Goal: Use online tool/utility: Utilize a website feature to perform a specific function

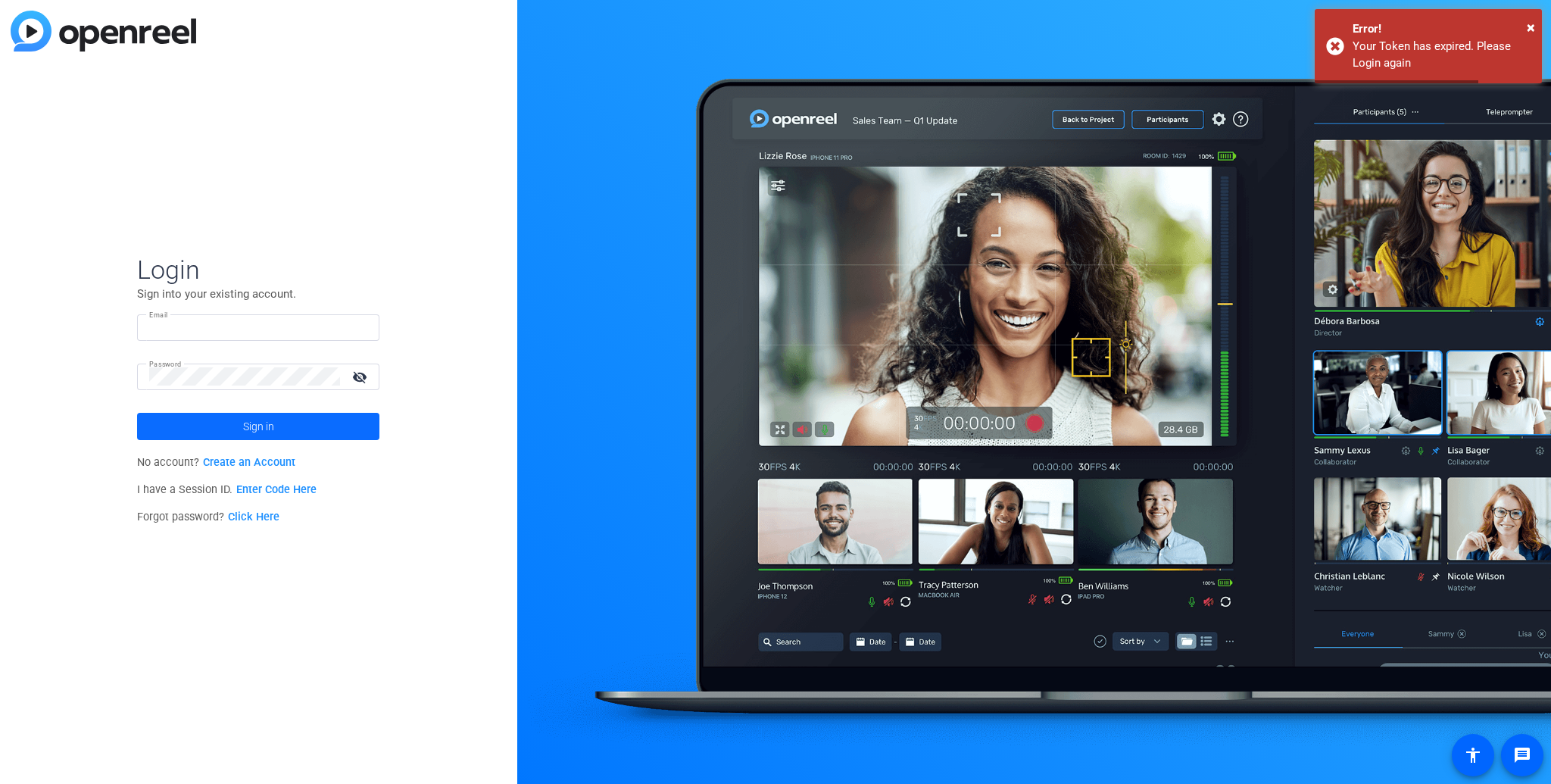
type input "[EMAIL_ADDRESS][DOMAIN_NAME]"
click at [255, 427] on span "Sign in" at bounding box center [259, 426] width 31 height 38
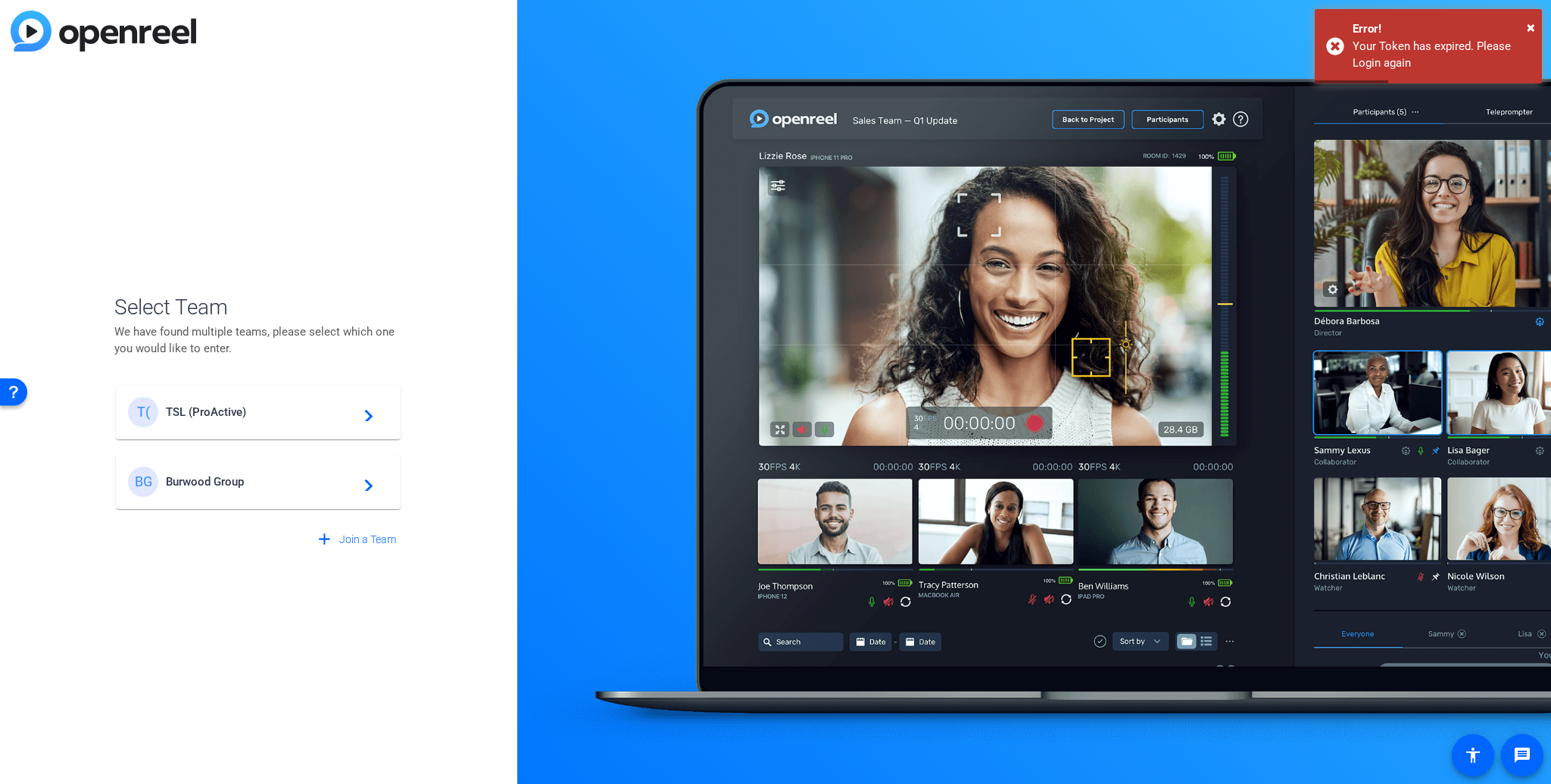
click at [230, 485] on span "Burwood Group" at bounding box center [261, 481] width 189 height 13
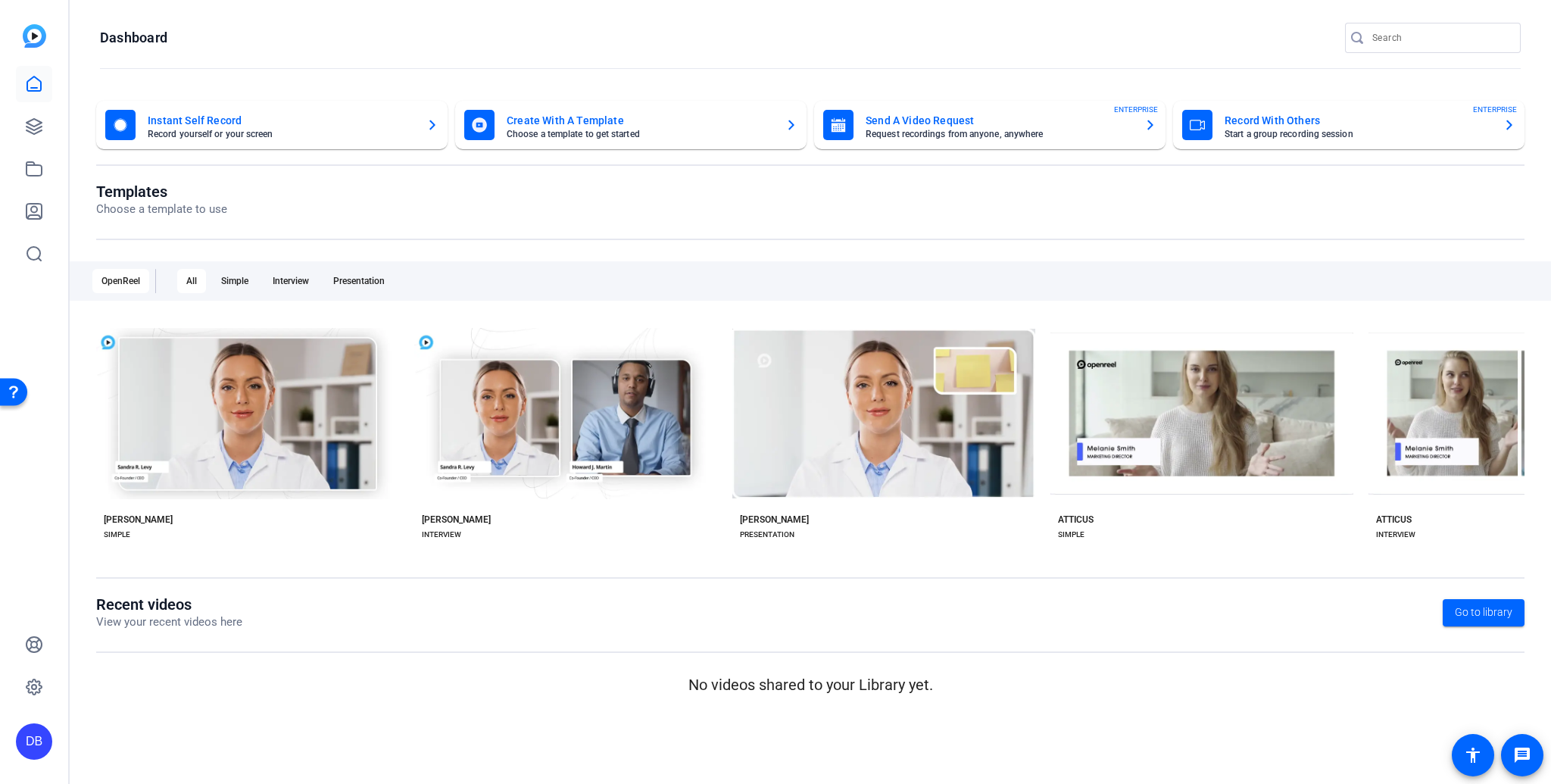
click at [28, 745] on div "DB" at bounding box center [34, 741] width 36 height 36
click at [182, 732] on span at bounding box center [182, 728] width 36 height 36
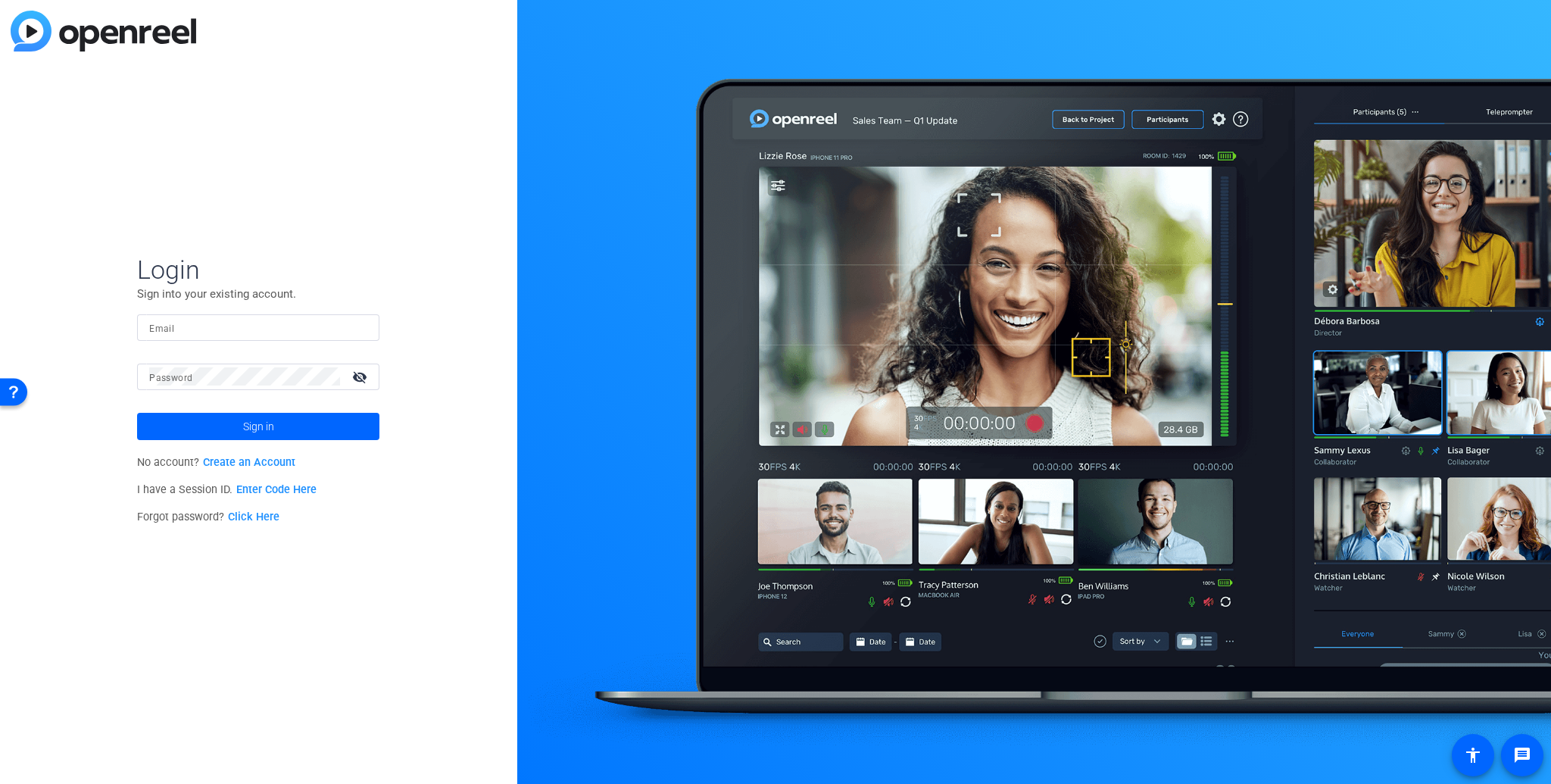
type input "[EMAIL_ADDRESS][DOMAIN_NAME]"
click at [253, 426] on span "Sign in" at bounding box center [259, 426] width 31 height 38
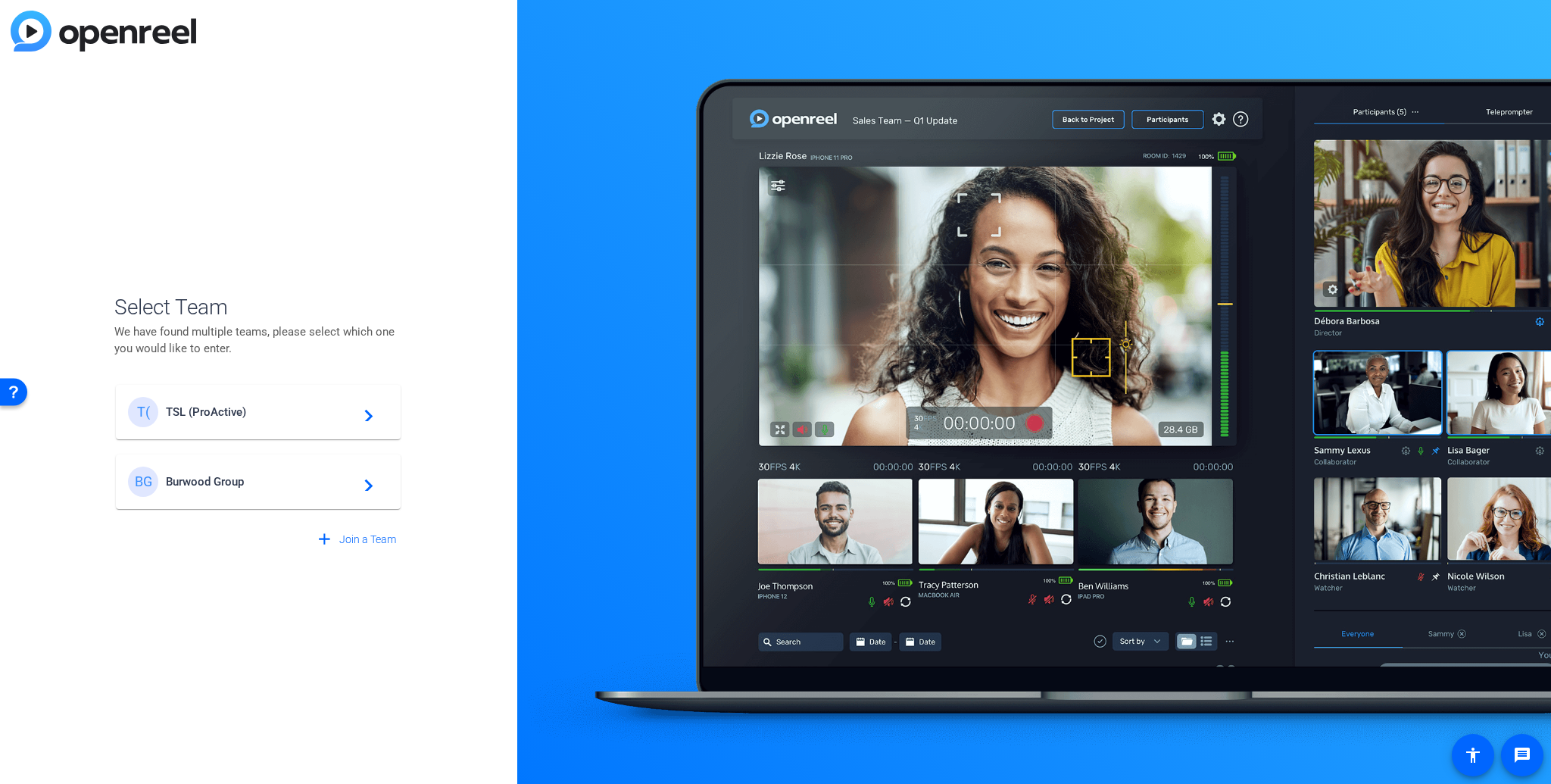
click at [222, 408] on span "TSL (ProActive)" at bounding box center [261, 412] width 189 height 13
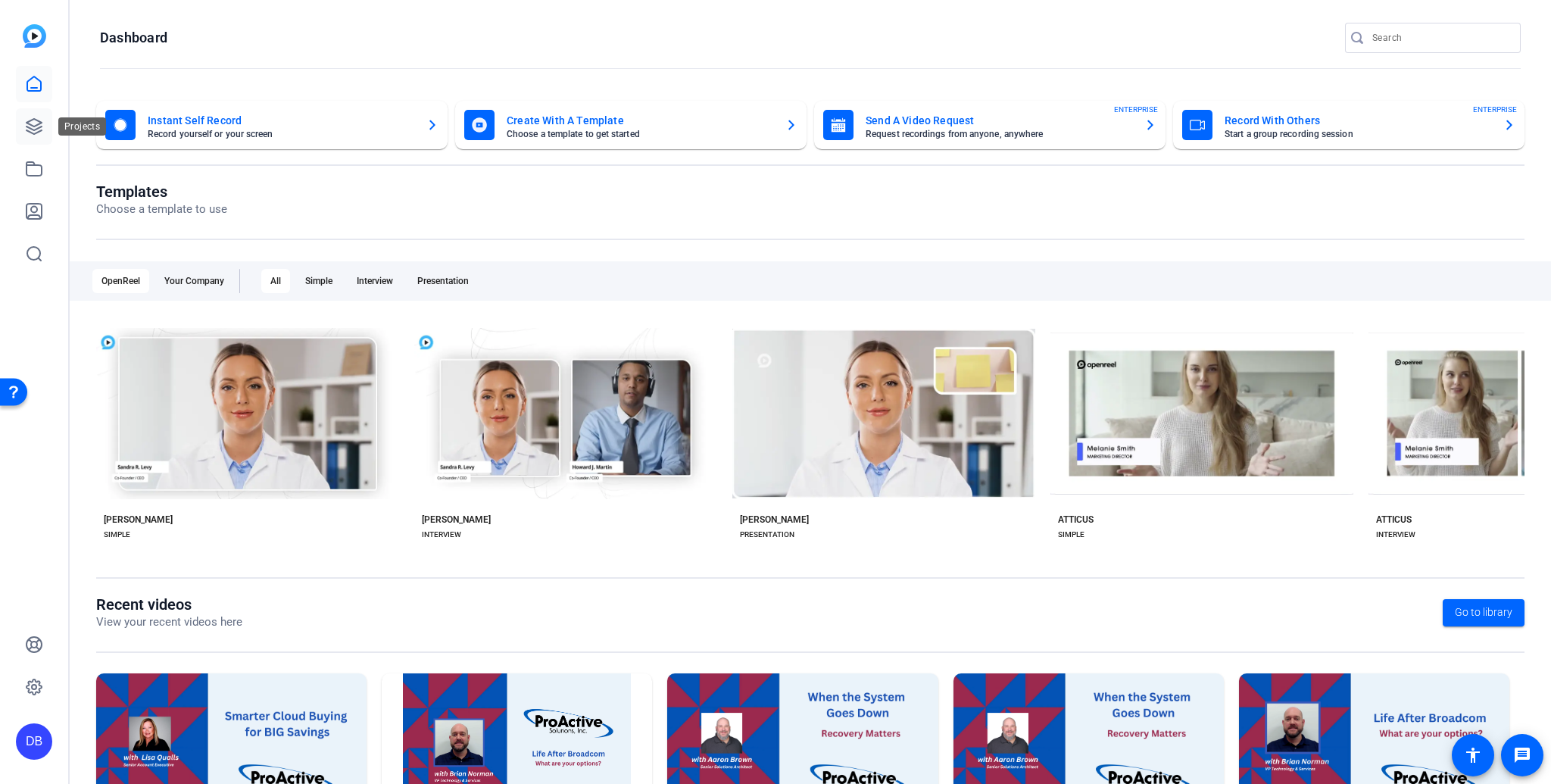
click at [32, 124] on icon at bounding box center [34, 126] width 18 height 18
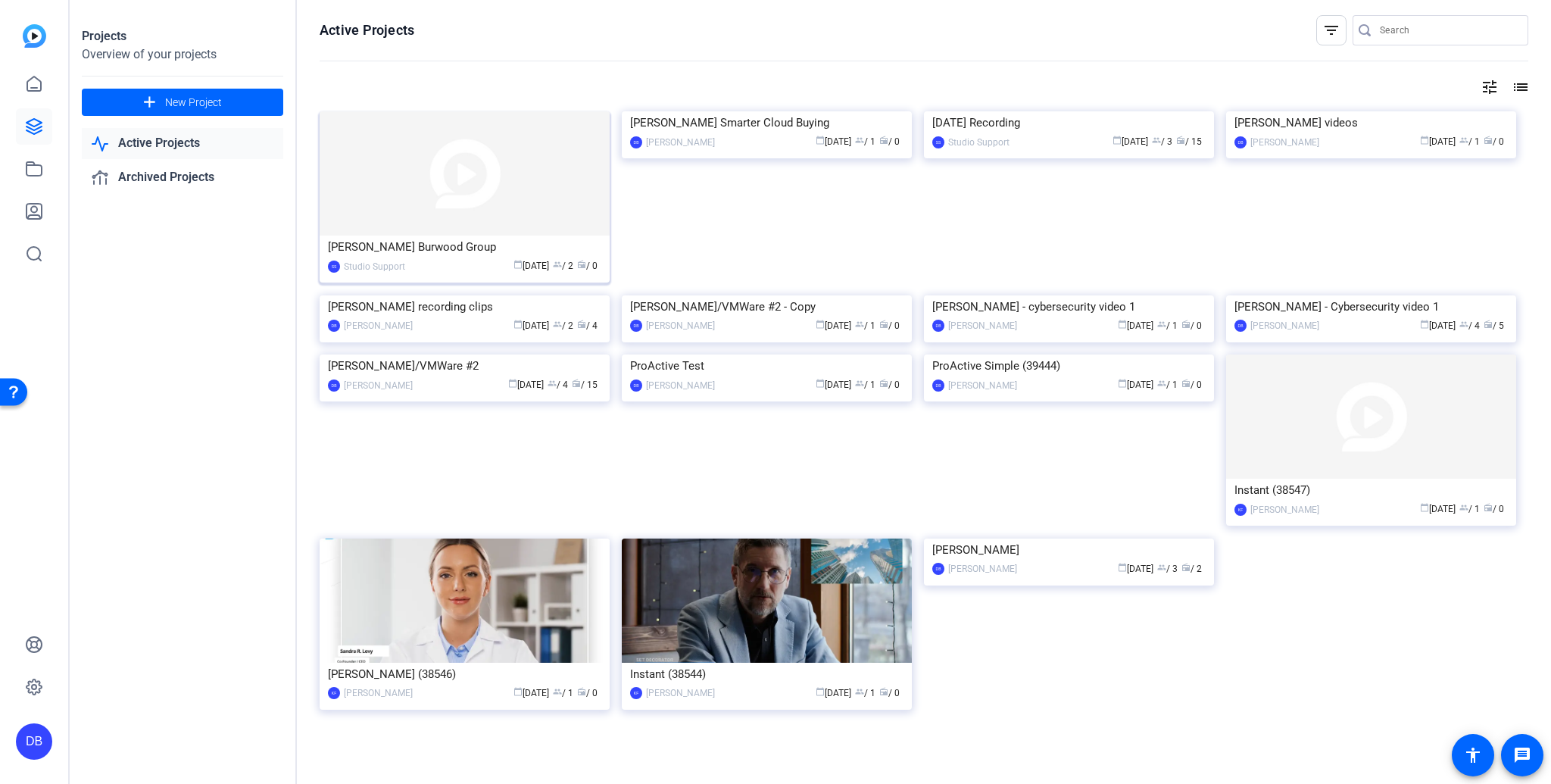
click at [430, 253] on div "[PERSON_NAME] Burwood Group" at bounding box center [464, 246] width 273 height 23
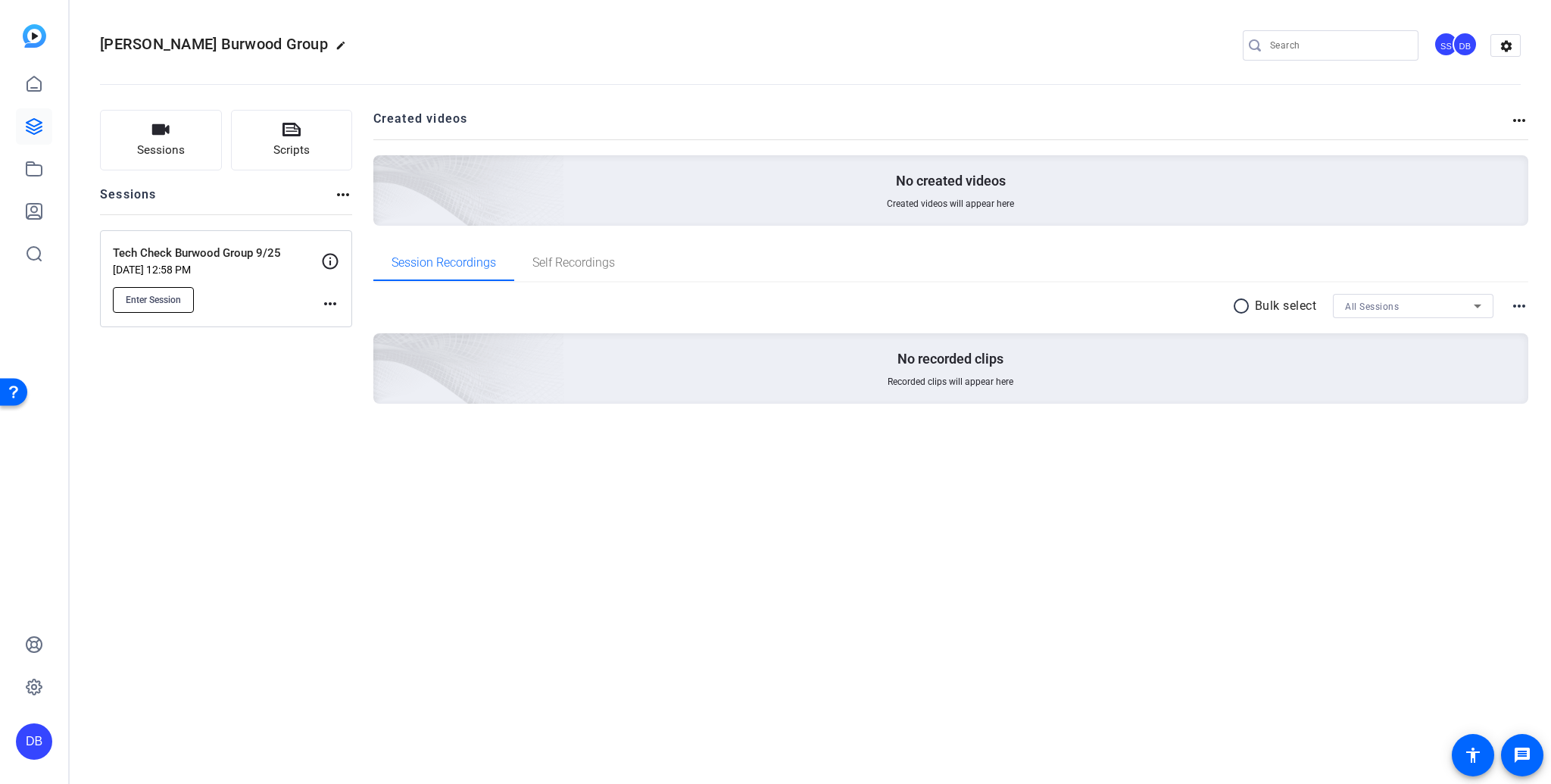
click at [152, 300] on span "Enter Session" at bounding box center [153, 299] width 56 height 12
click at [34, 124] on icon at bounding box center [34, 126] width 18 height 18
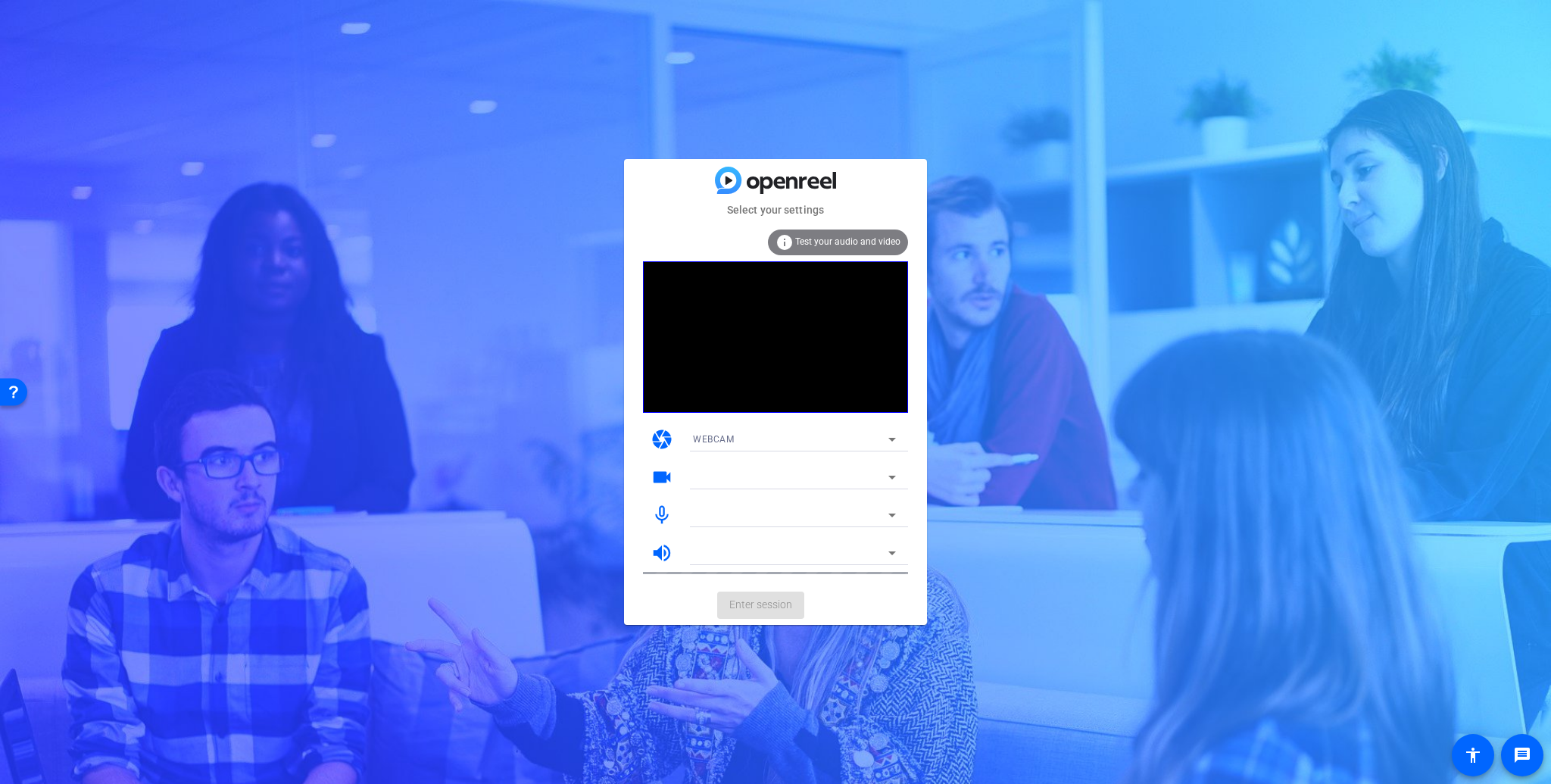
click at [779, 437] on div "WEBCAM" at bounding box center [790, 439] width 196 height 19
click at [726, 469] on span "WEBCAM" at bounding box center [712, 469] width 40 height 18
click at [772, 608] on mat-card-actions "Enter session" at bounding box center [775, 605] width 303 height 39
click at [822, 240] on span "Test your audio and video" at bounding box center [847, 242] width 106 height 11
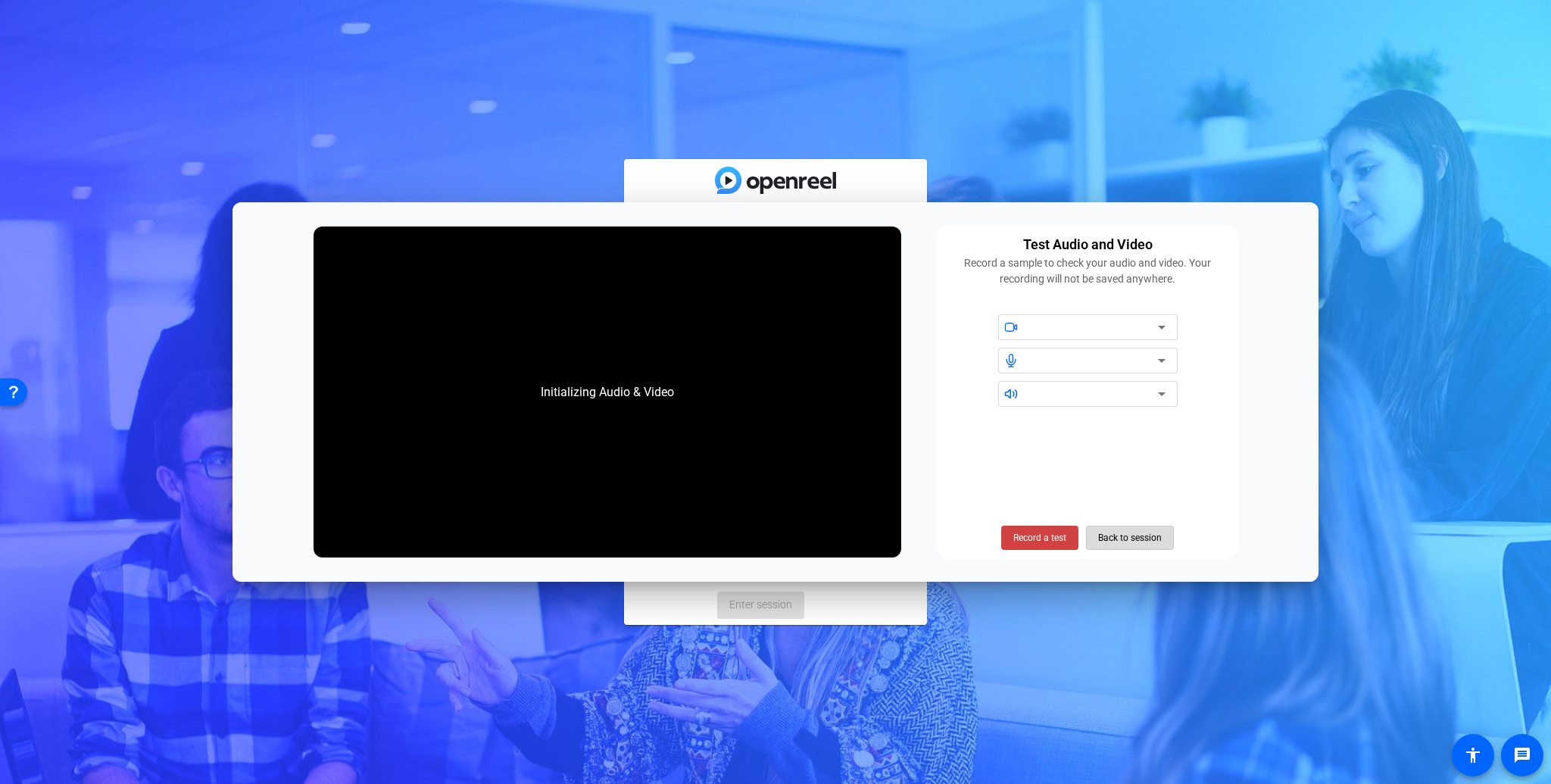
click at [1126, 534] on span "Back to session" at bounding box center [1129, 538] width 63 height 29
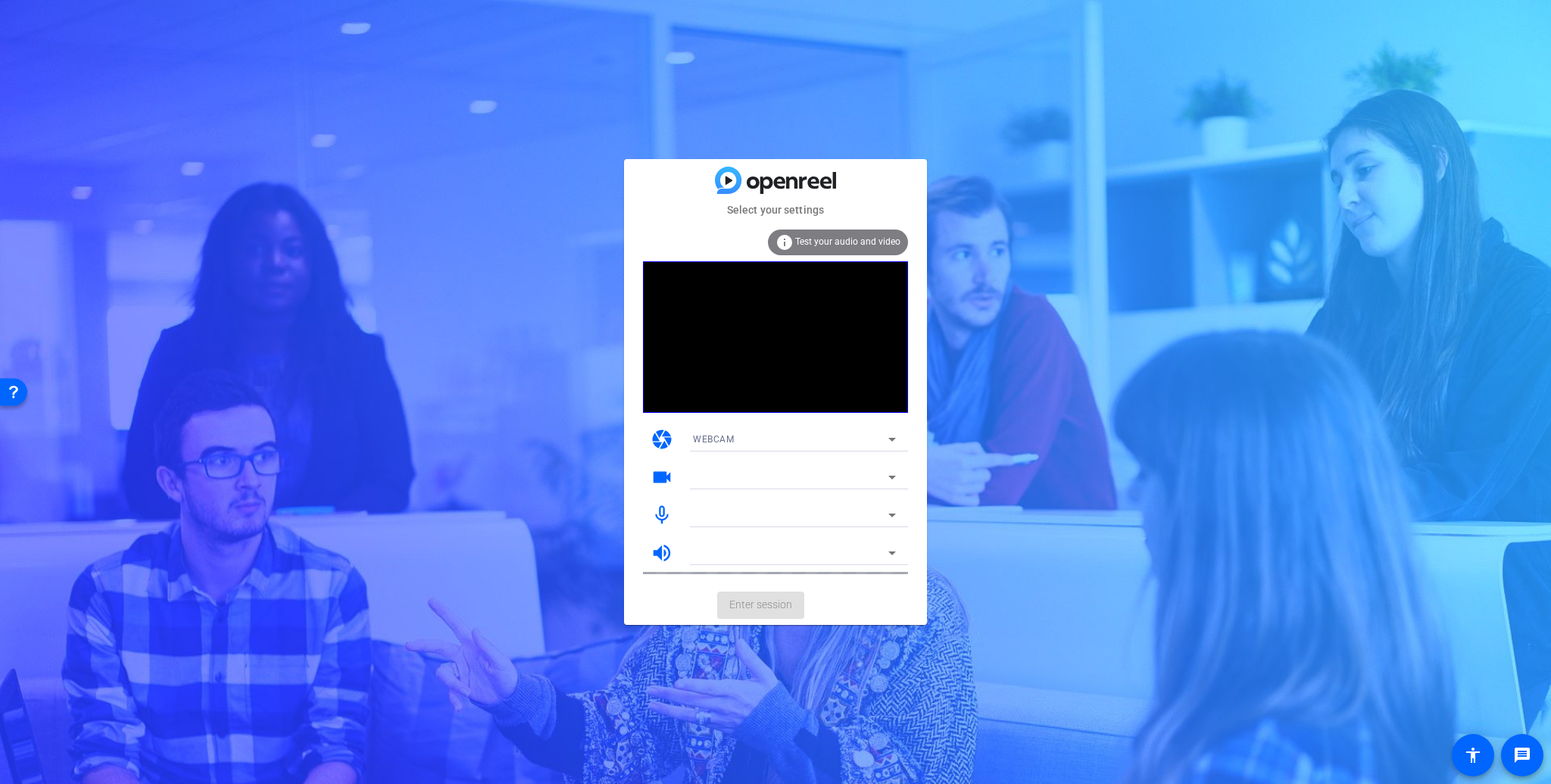
click at [734, 606] on mat-card-actions "Enter session" at bounding box center [775, 605] width 303 height 39
click at [755, 602] on span "Enter session" at bounding box center [761, 605] width 63 height 16
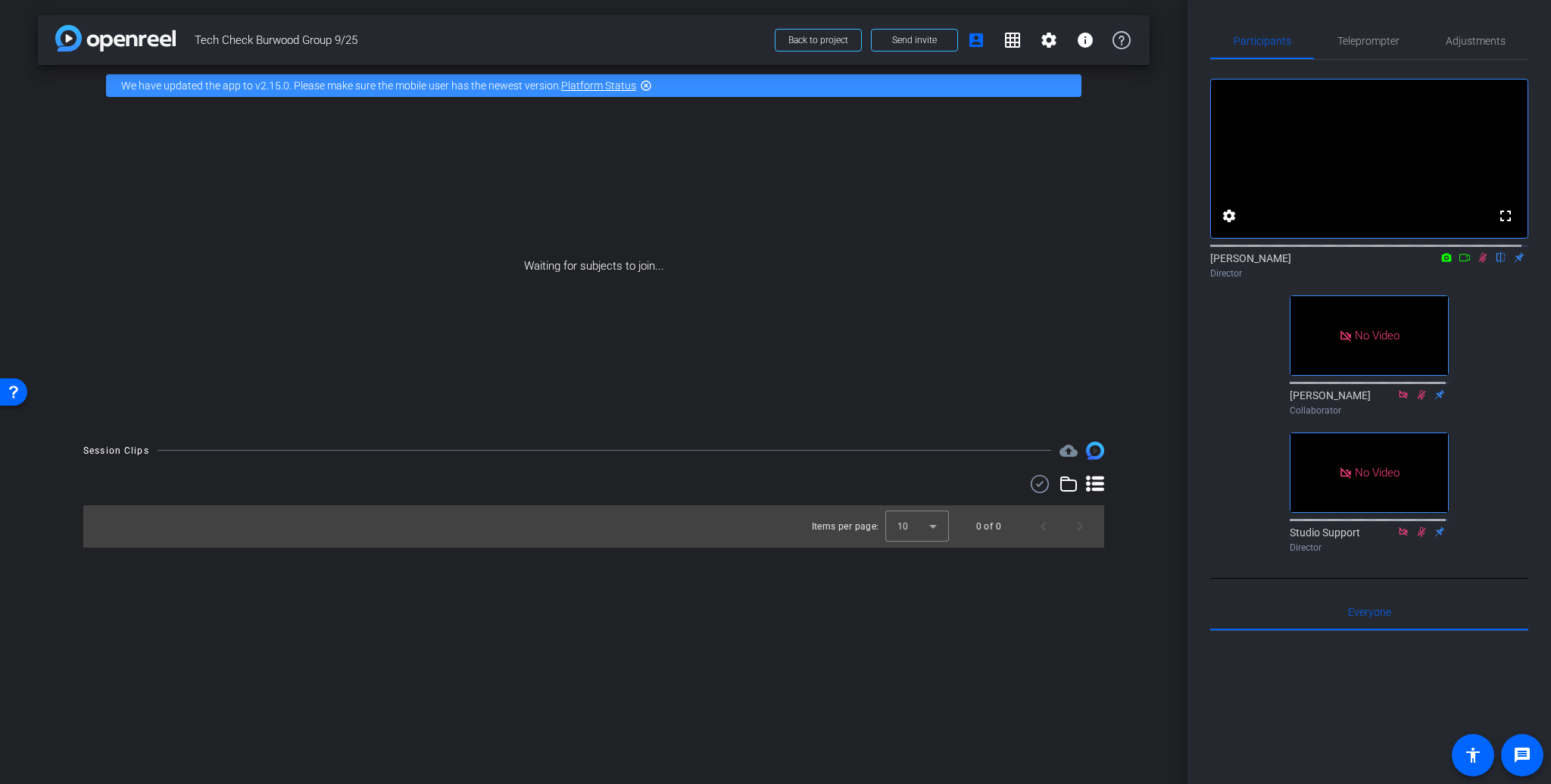
click at [1459, 263] on icon at bounding box center [1464, 257] width 12 height 11
click at [647, 86] on mat-icon "highlight_off" at bounding box center [646, 85] width 12 height 12
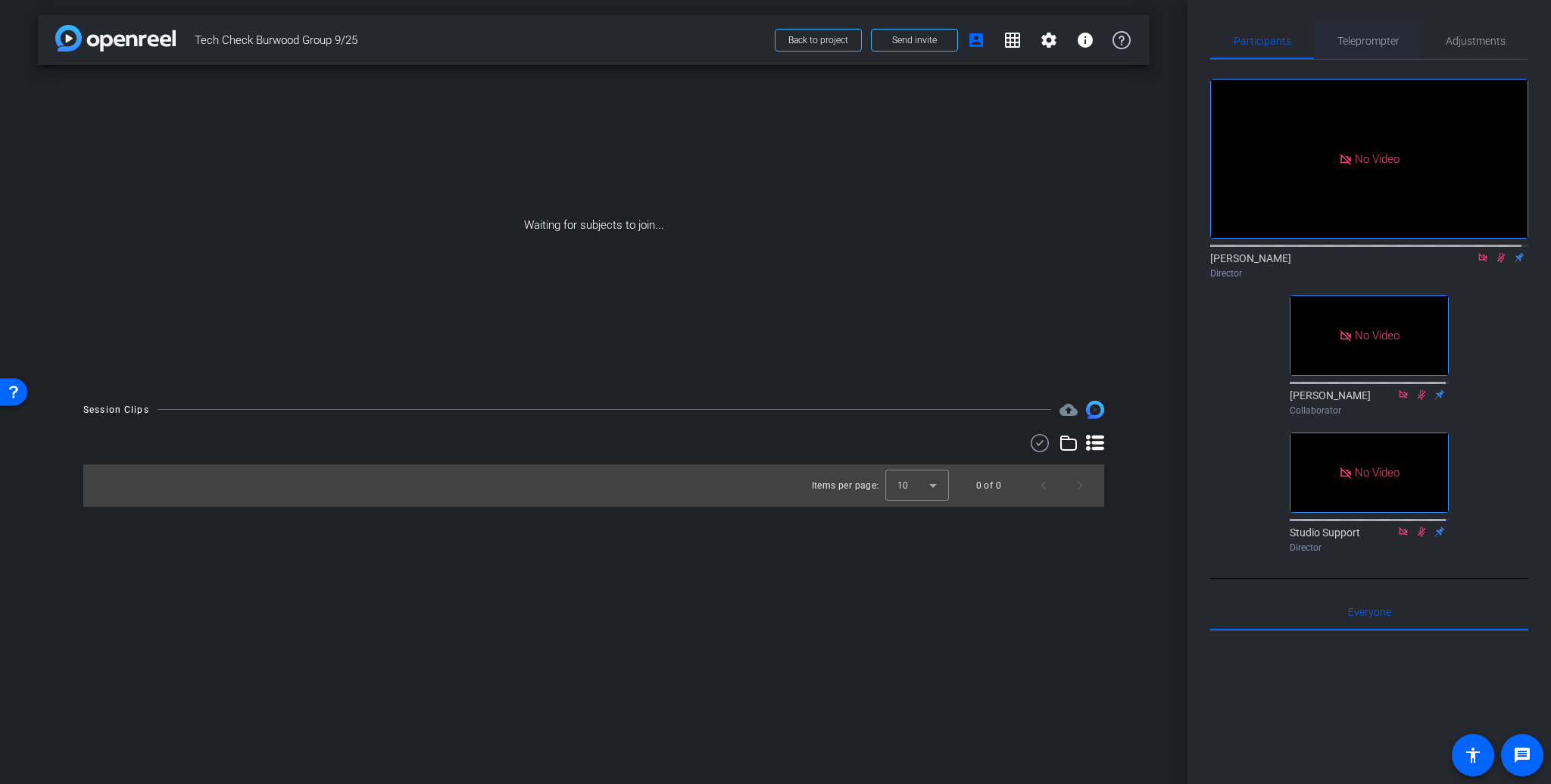
click at [1373, 41] on span "Teleprompter" at bounding box center [1368, 41] width 62 height 11
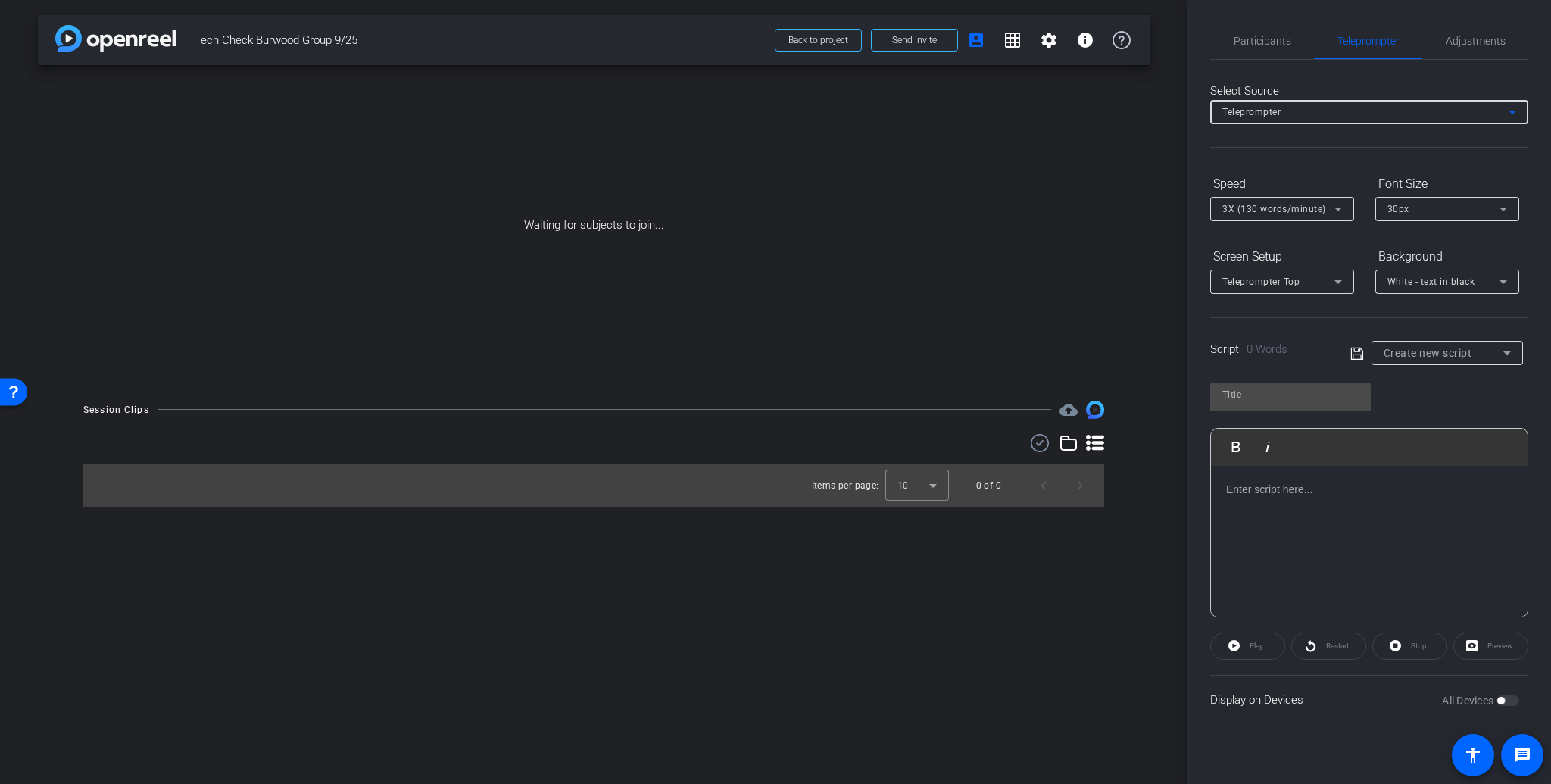
click at [1513, 113] on icon at bounding box center [1513, 112] width 8 height 4
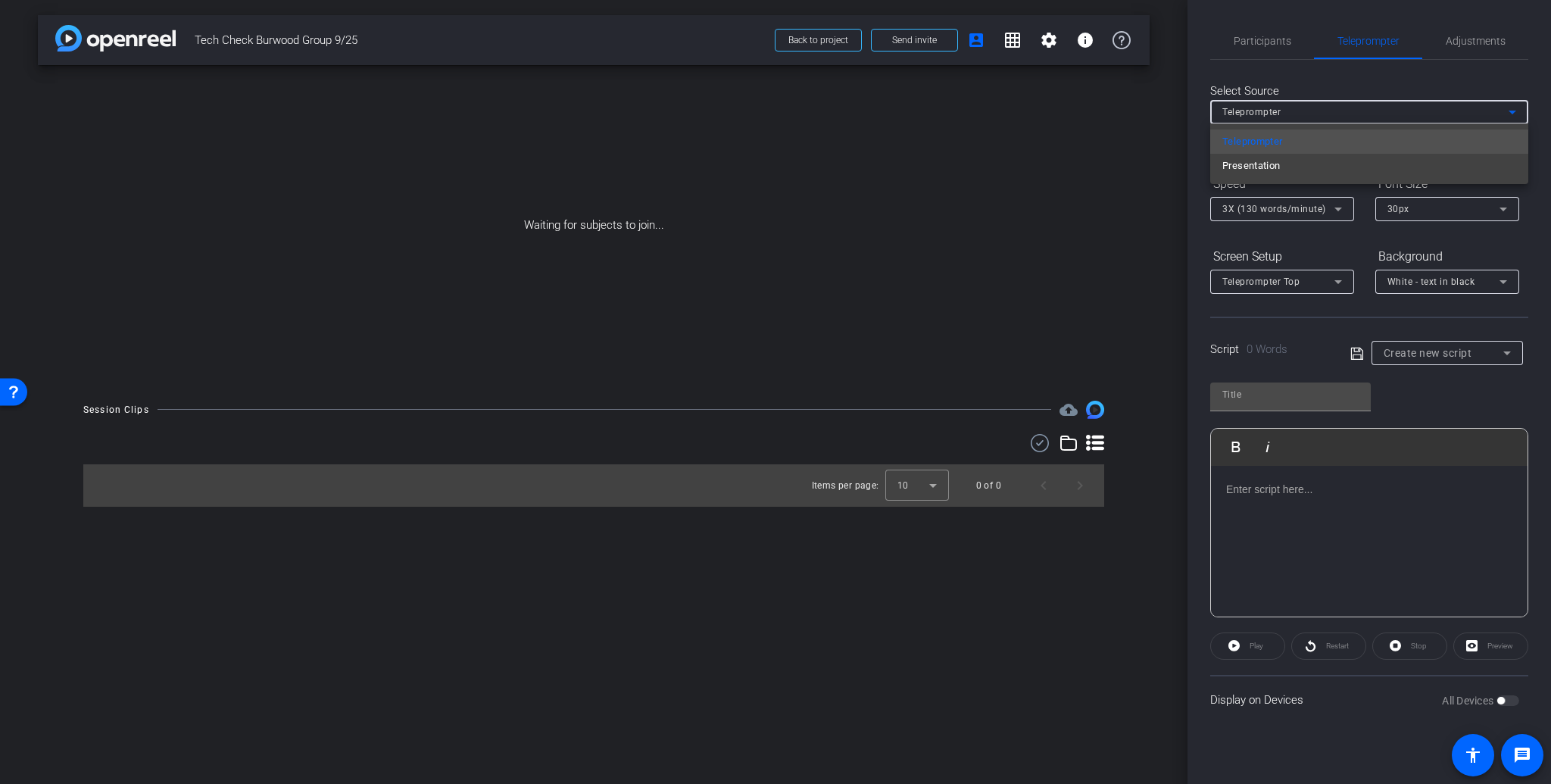
click at [1513, 113] on div at bounding box center [776, 392] width 1551 height 784
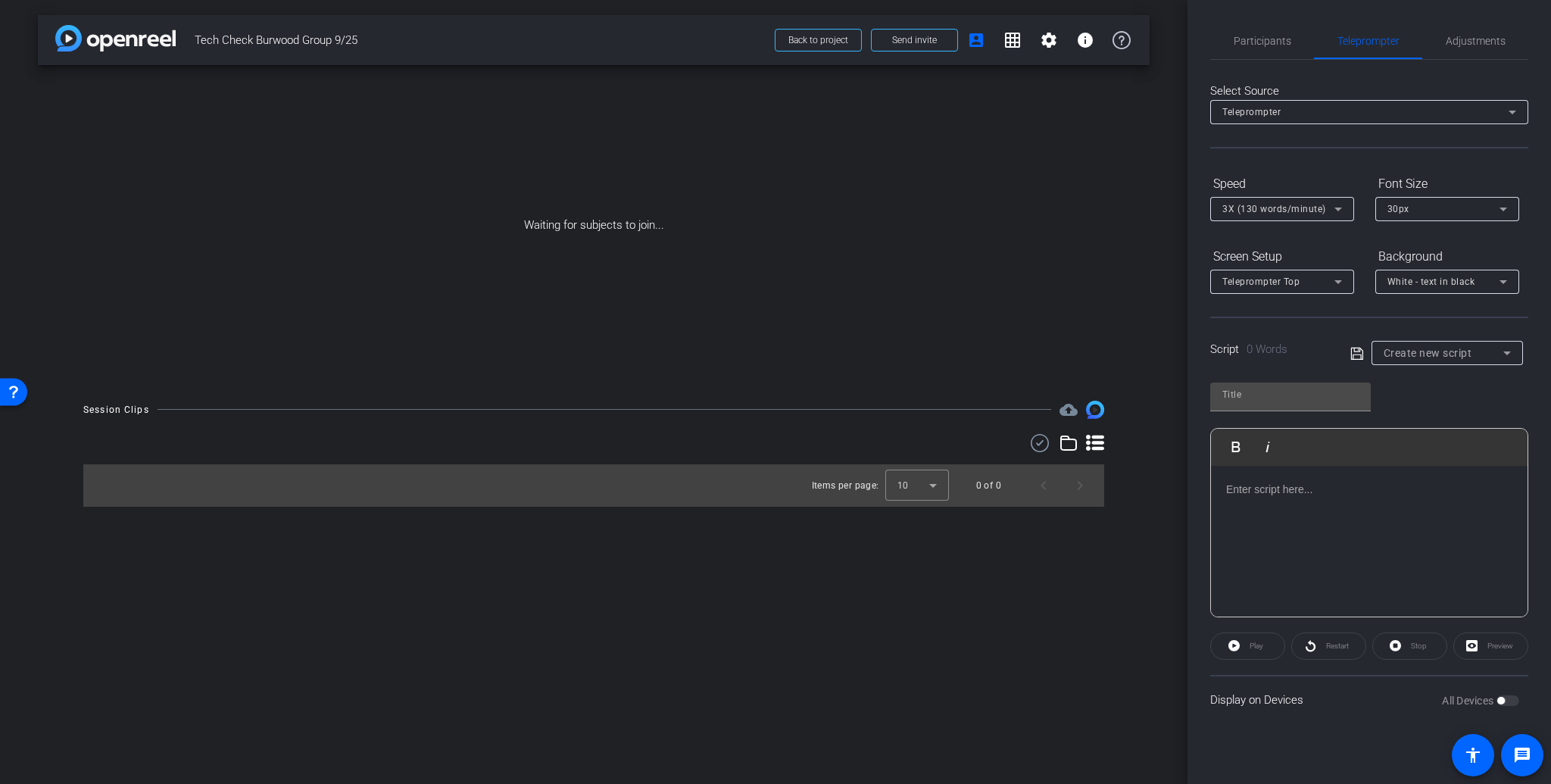
click at [1506, 351] on icon at bounding box center [1507, 353] width 8 height 4
click at [1464, 351] on div at bounding box center [776, 392] width 1551 height 784
click at [1256, 45] on span "Participants" at bounding box center [1262, 41] width 58 height 11
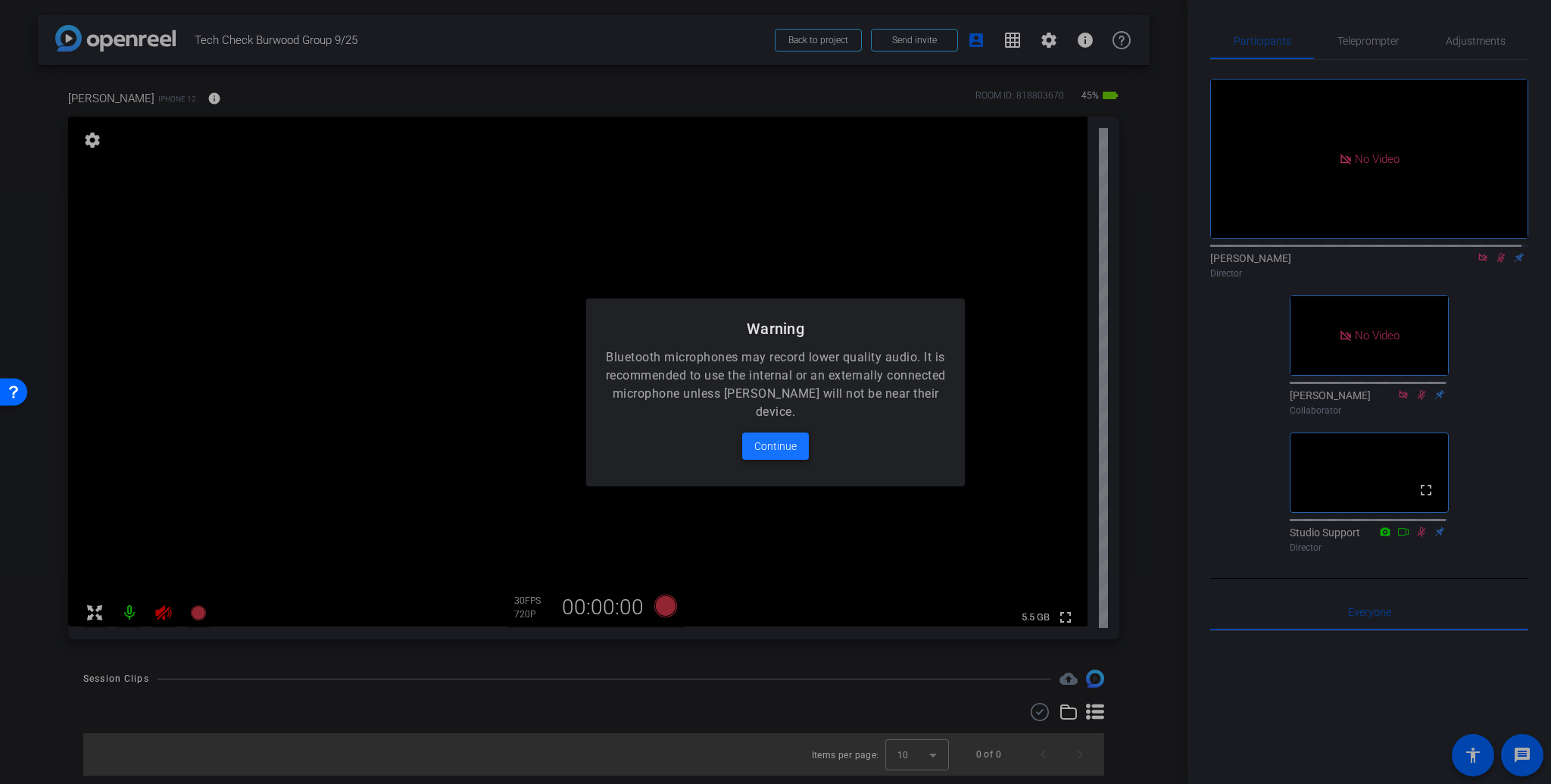
click at [776, 446] on span "Continue" at bounding box center [776, 445] width 42 height 18
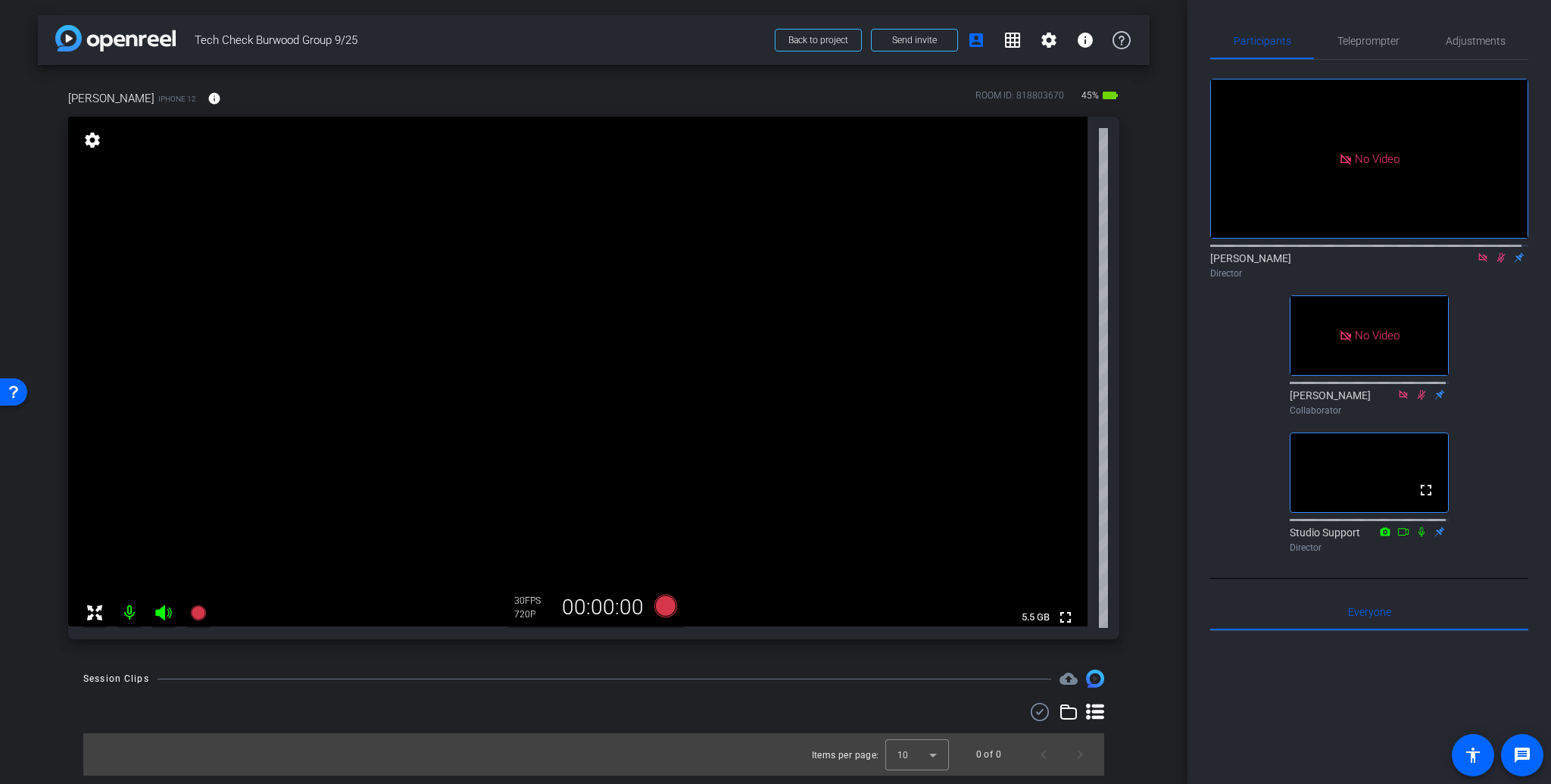
click at [1495, 252] on icon at bounding box center [1500, 257] width 12 height 11
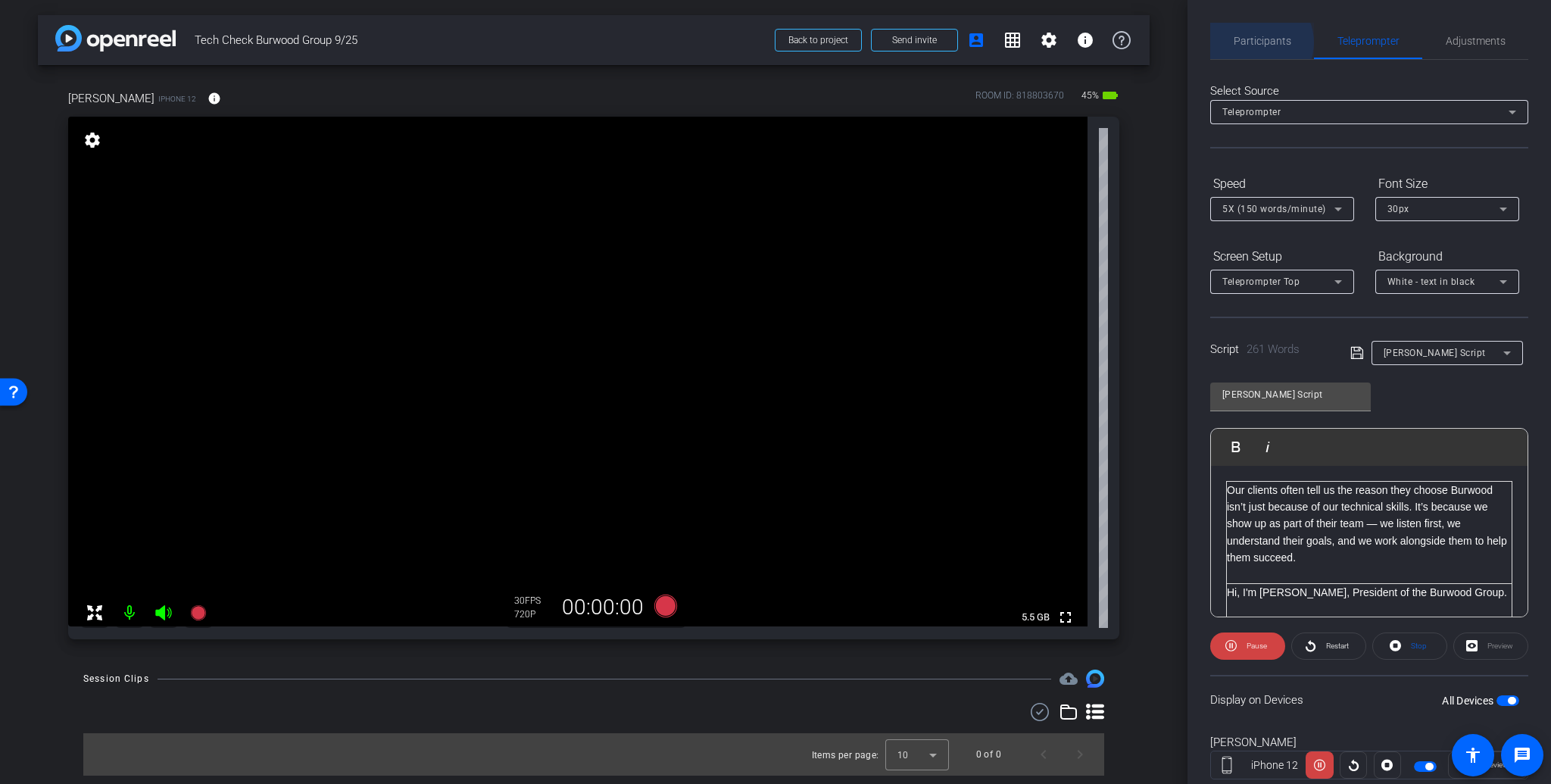
click at [1257, 42] on span "Participants" at bounding box center [1262, 41] width 58 height 11
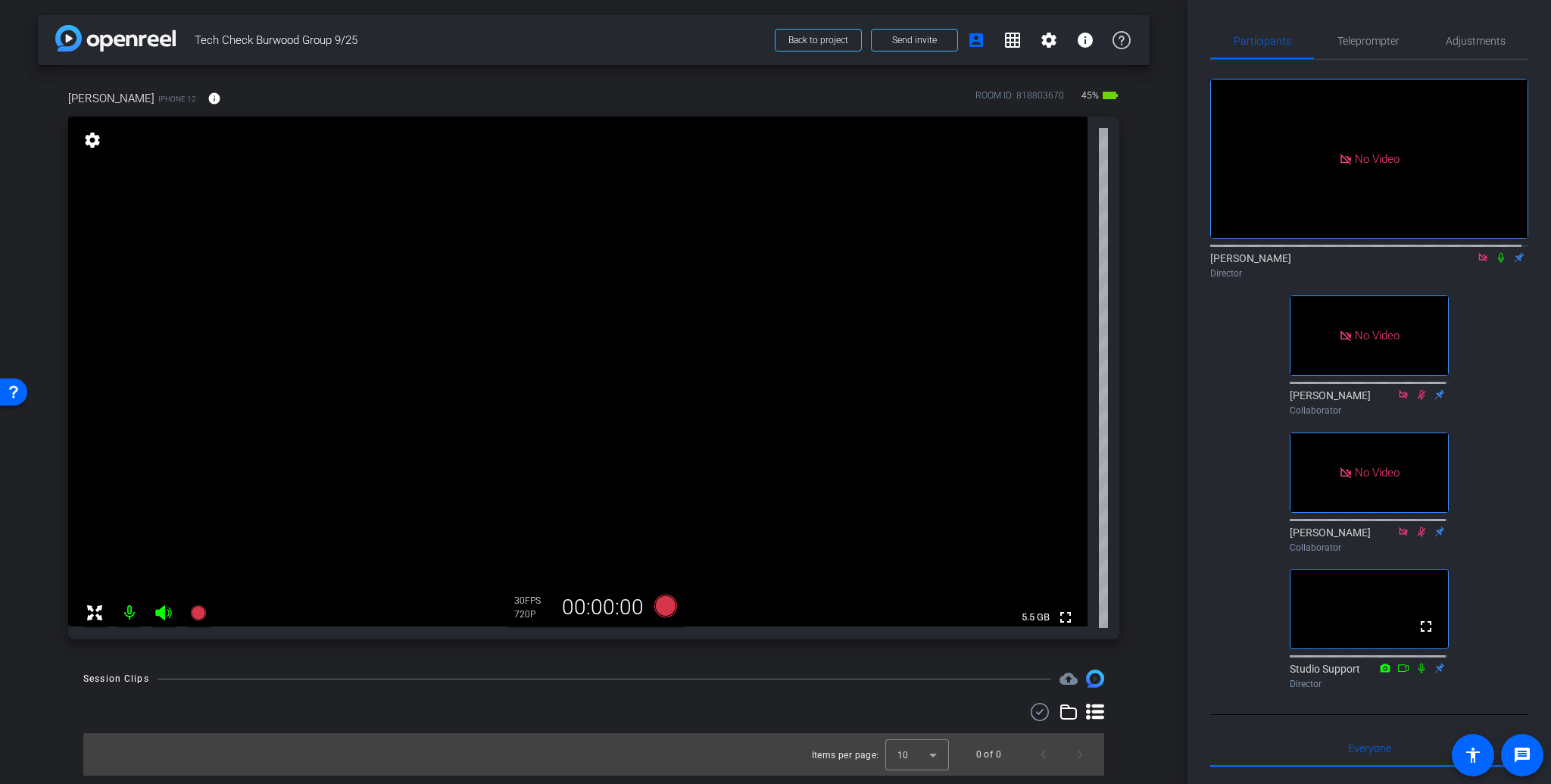
click at [1498, 253] on icon at bounding box center [1501, 257] width 6 height 10
click at [1364, 41] on span "Teleprompter" at bounding box center [1368, 41] width 62 height 11
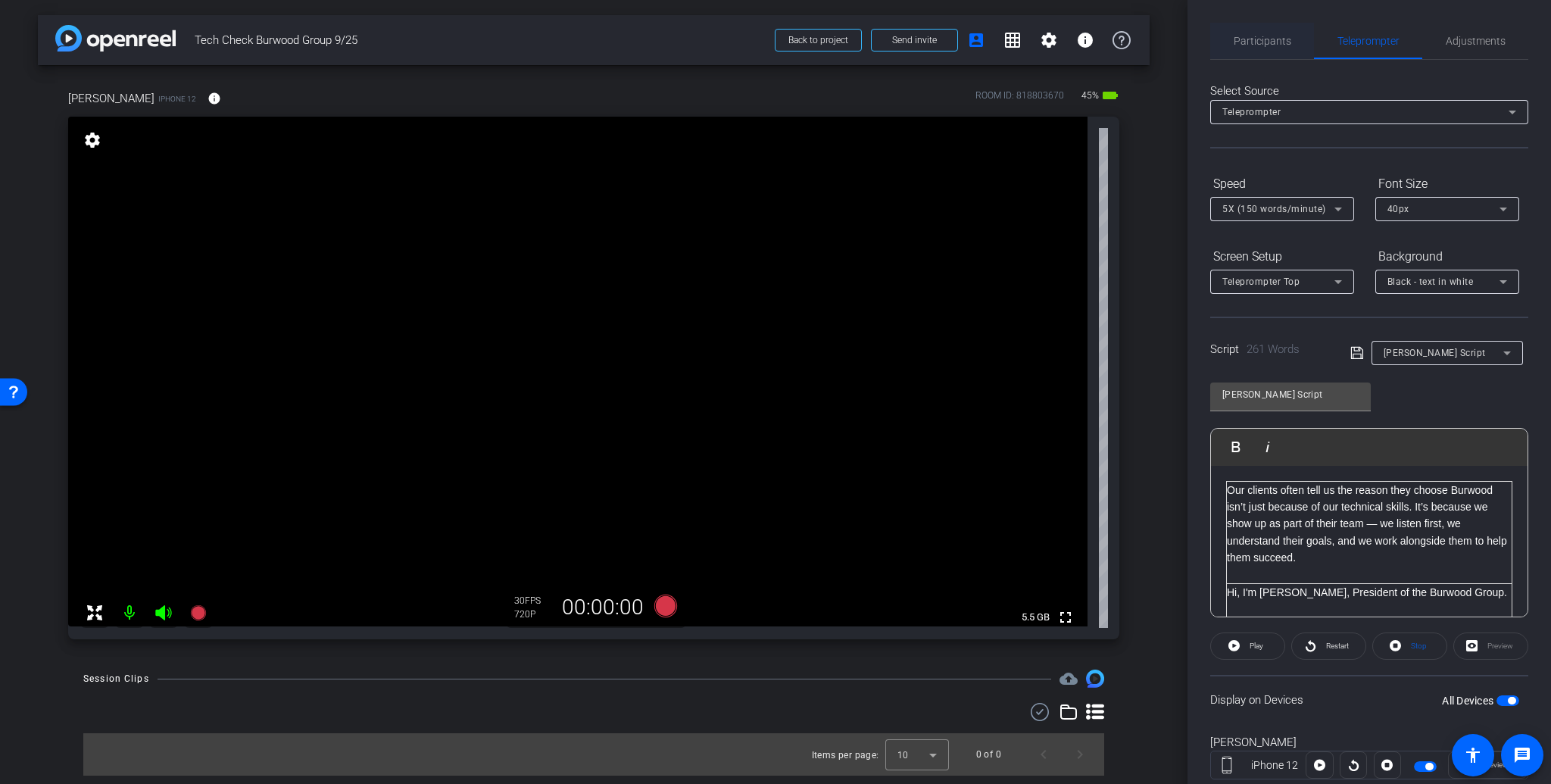
click at [1257, 45] on span "Participants" at bounding box center [1262, 41] width 58 height 11
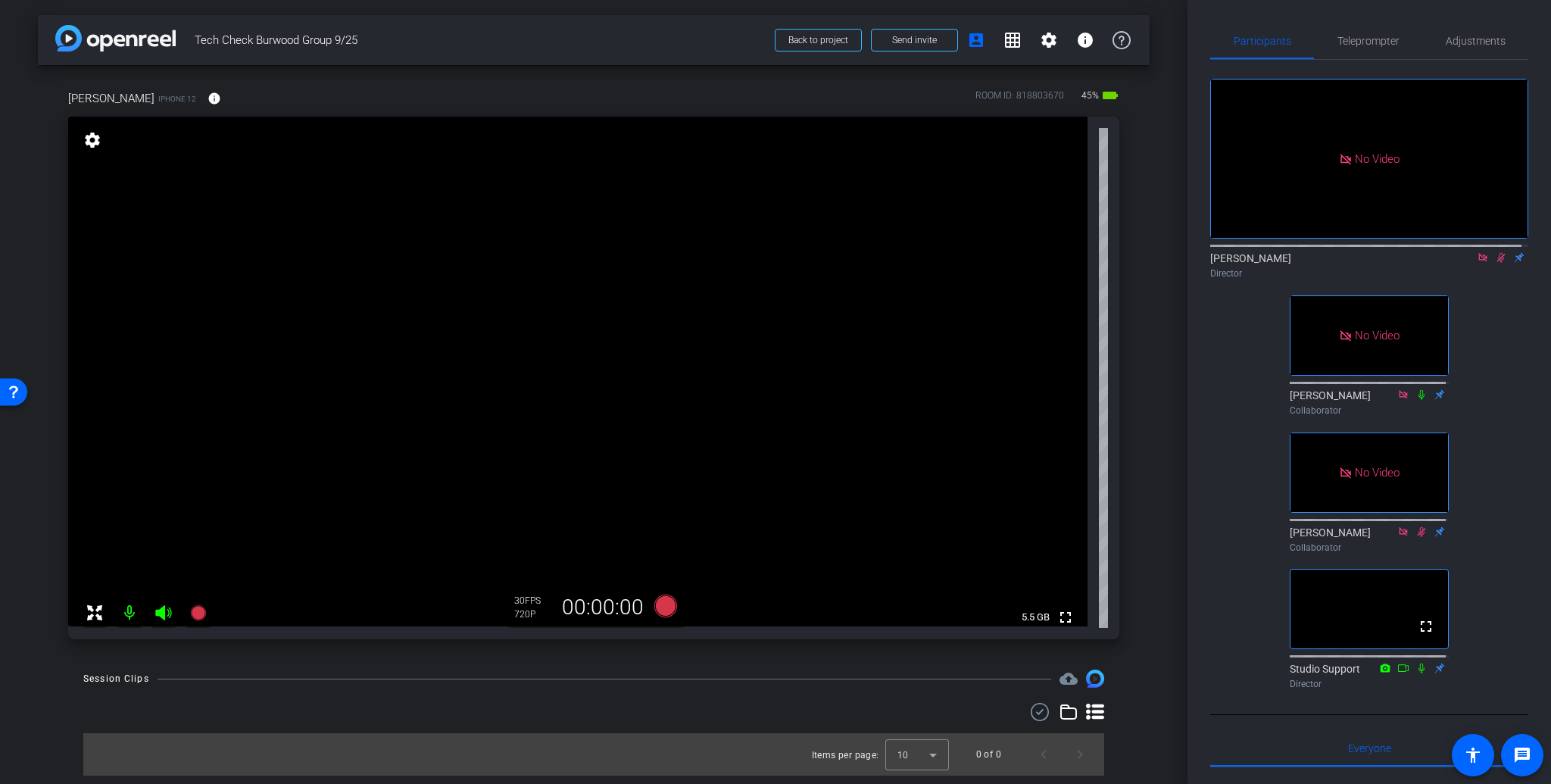
click at [1497, 252] on icon at bounding box center [1500, 257] width 12 height 11
click at [1352, 43] on span "Teleprompter" at bounding box center [1368, 41] width 62 height 11
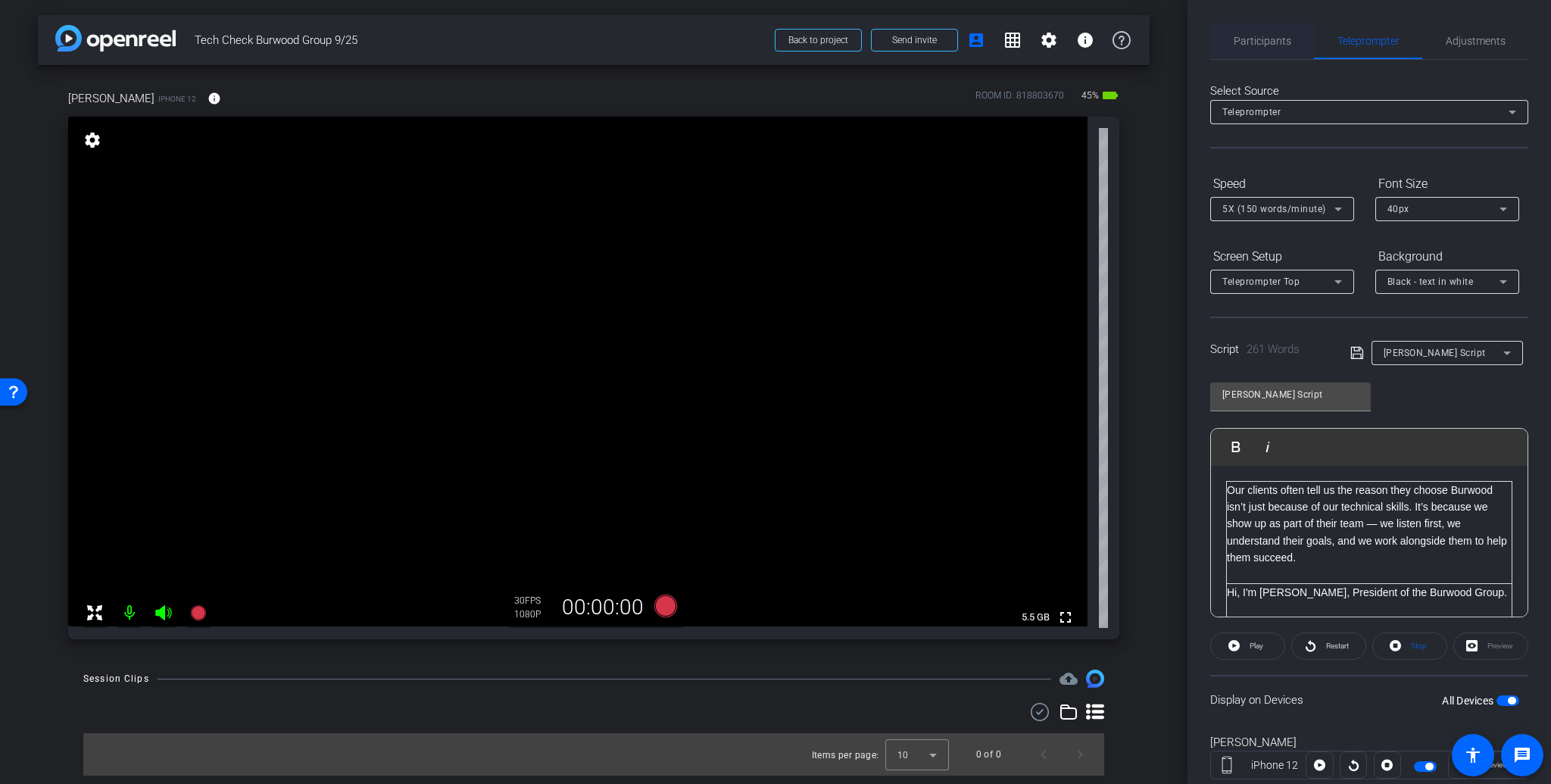
click at [1248, 41] on span "Participants" at bounding box center [1262, 41] width 58 height 11
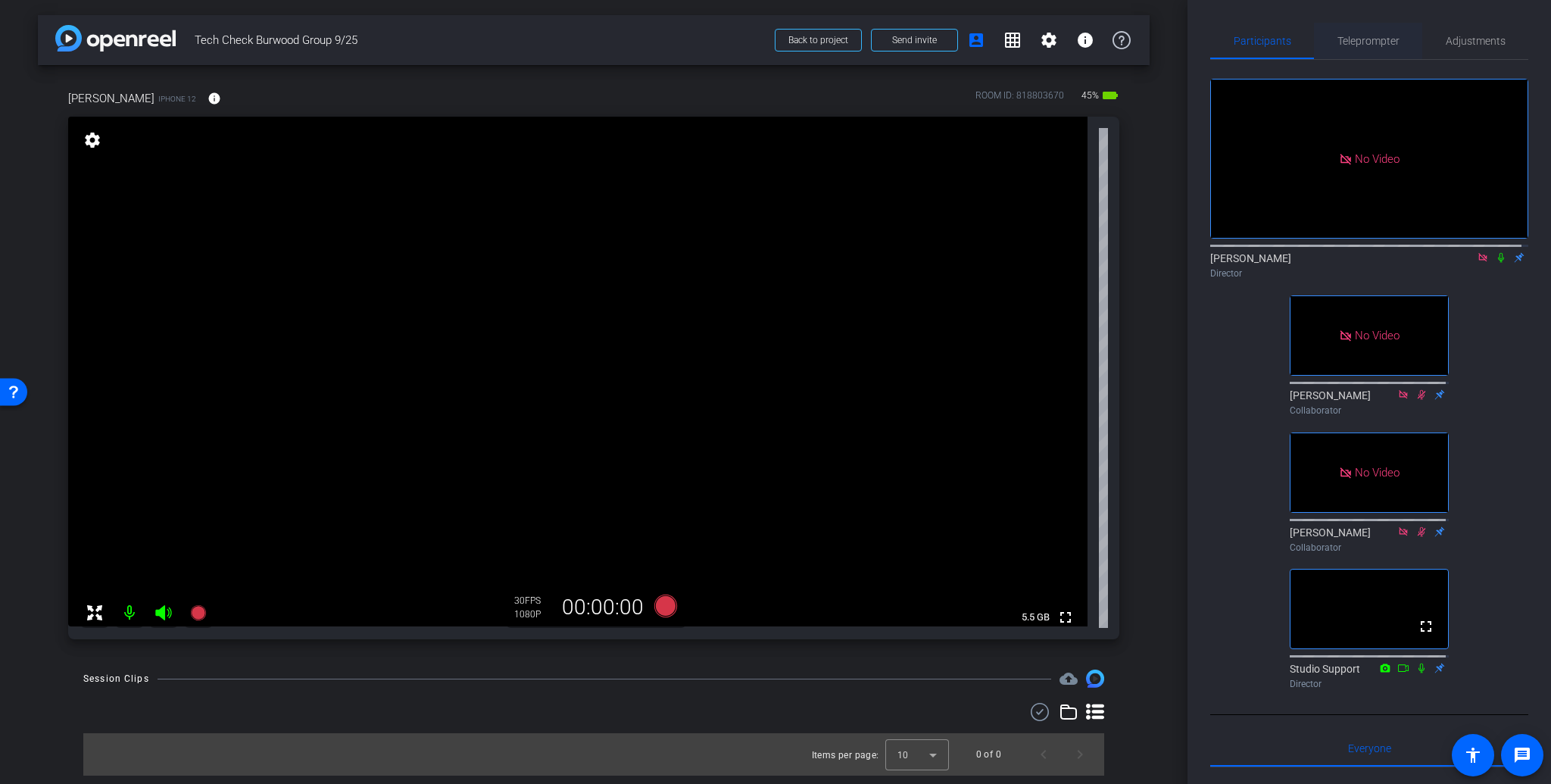
click at [1347, 44] on span "Teleprompter" at bounding box center [1368, 41] width 62 height 11
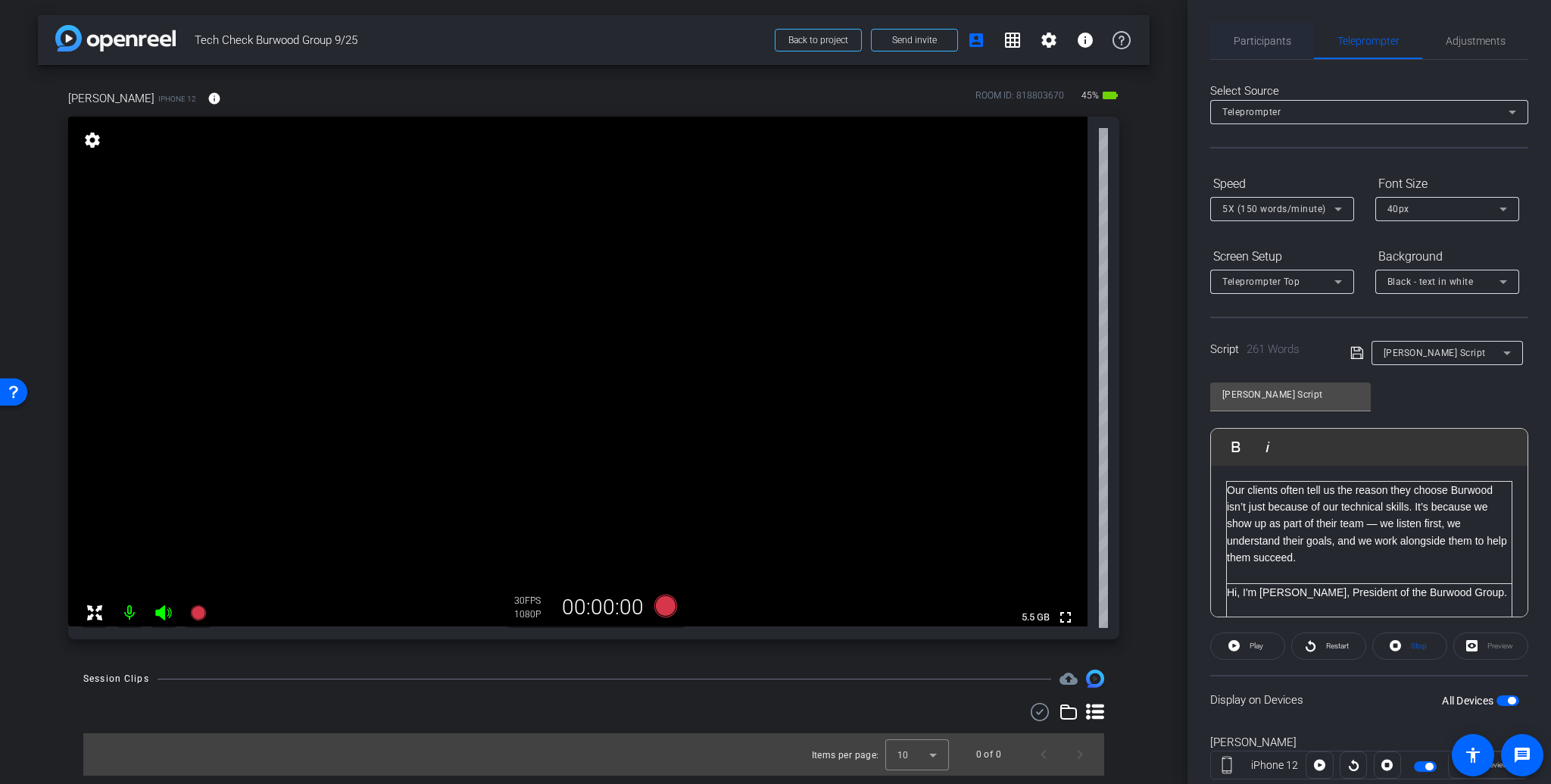
click at [1261, 42] on span "Participants" at bounding box center [1262, 41] width 58 height 11
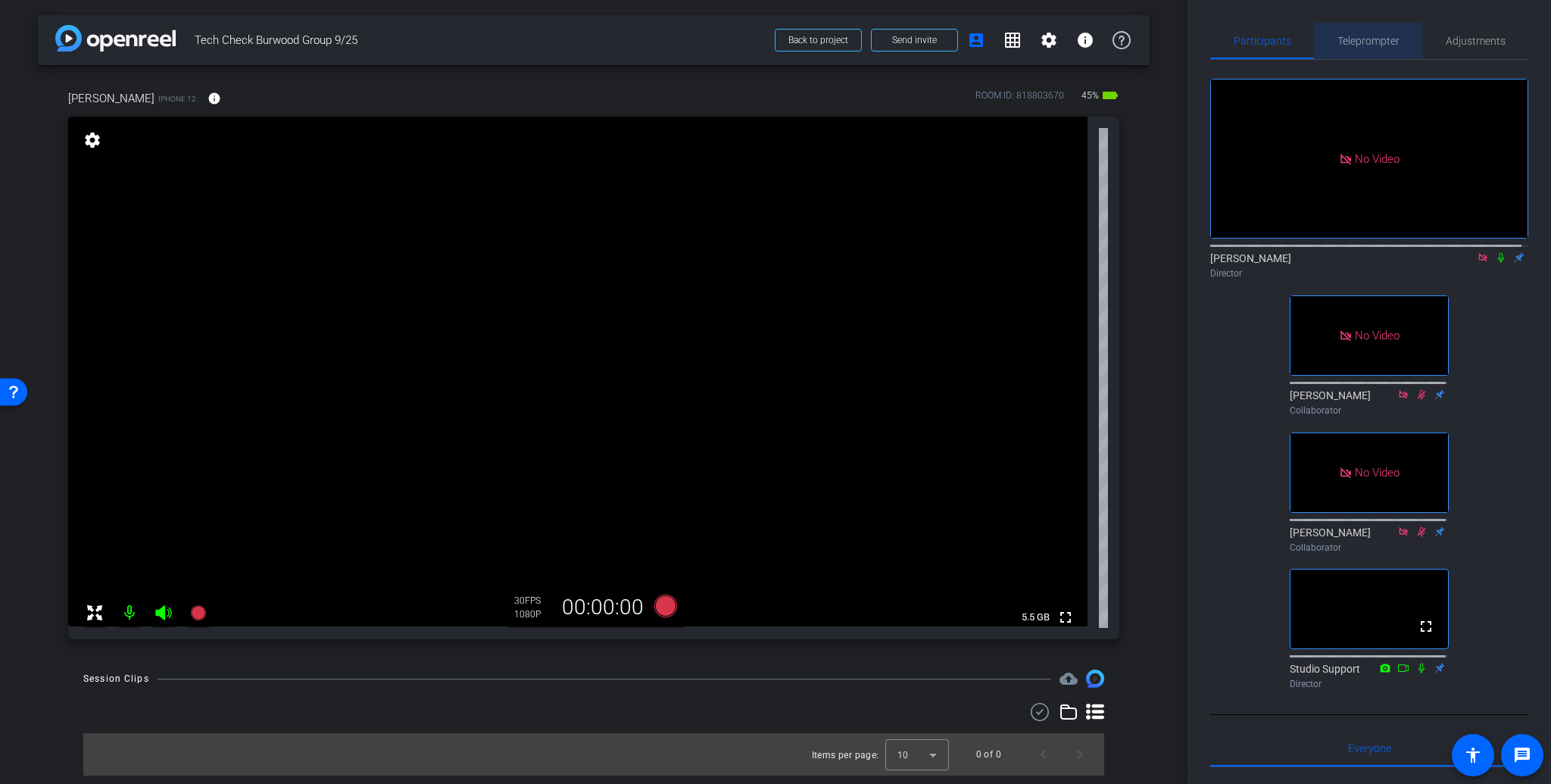
click at [1375, 41] on span "Teleprompter" at bounding box center [1368, 41] width 62 height 11
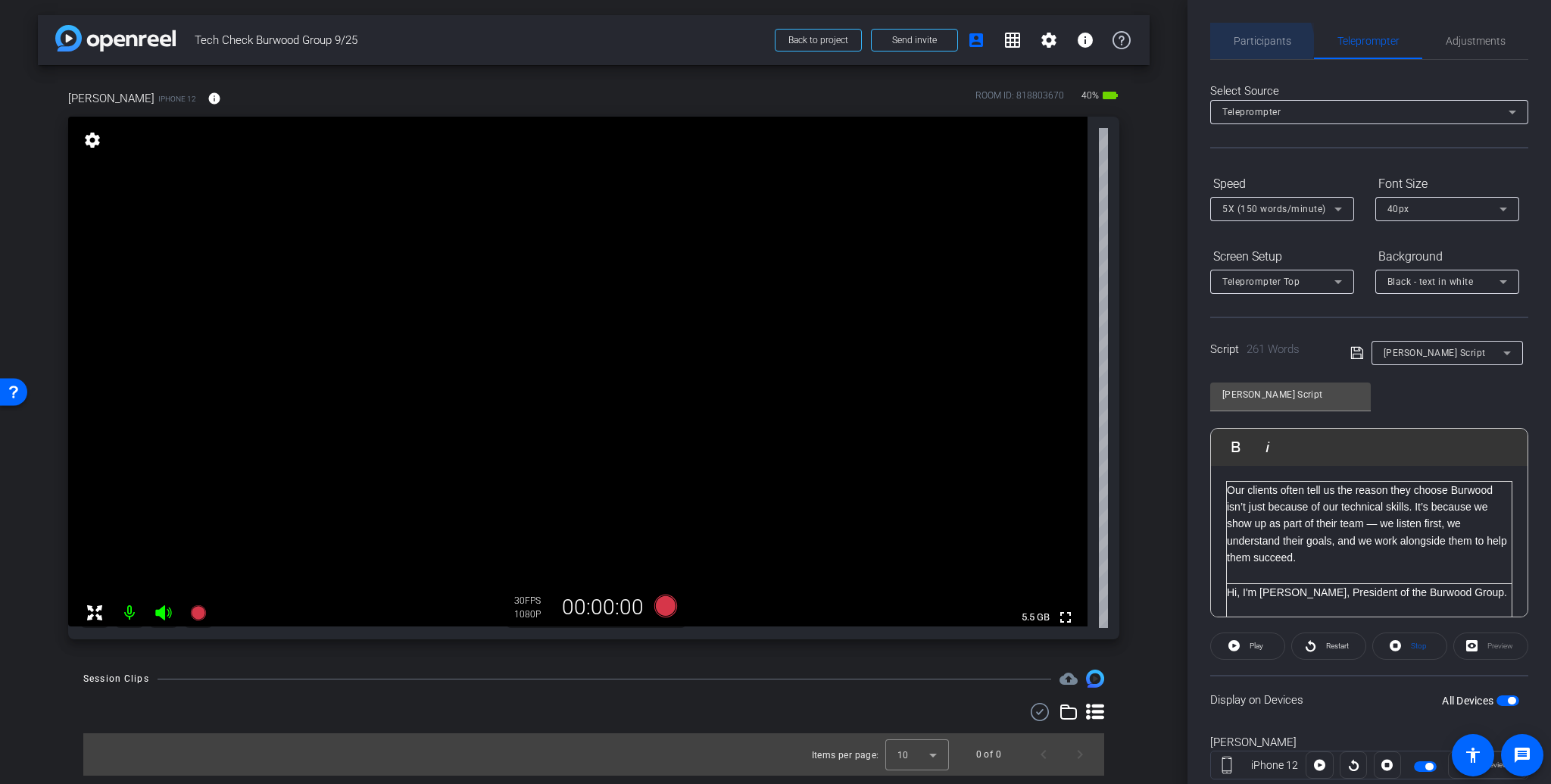
click at [1254, 44] on span "Participants" at bounding box center [1262, 41] width 58 height 11
